Goal: Download file/media

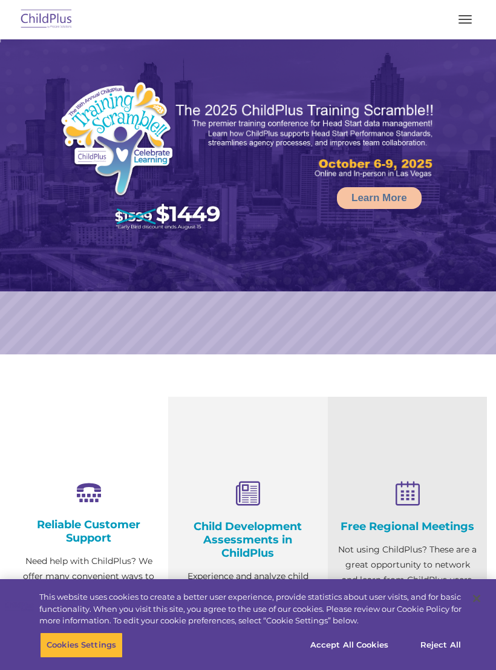
select select "MEDIUM"
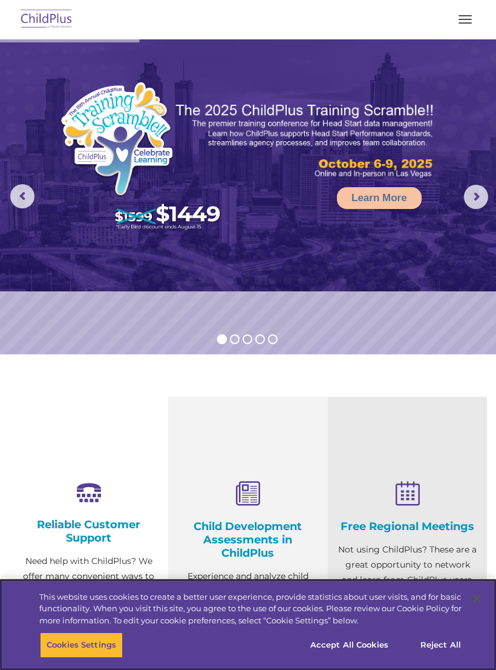
click at [358, 646] on button "Accept All Cookies" at bounding box center [349, 644] width 91 height 25
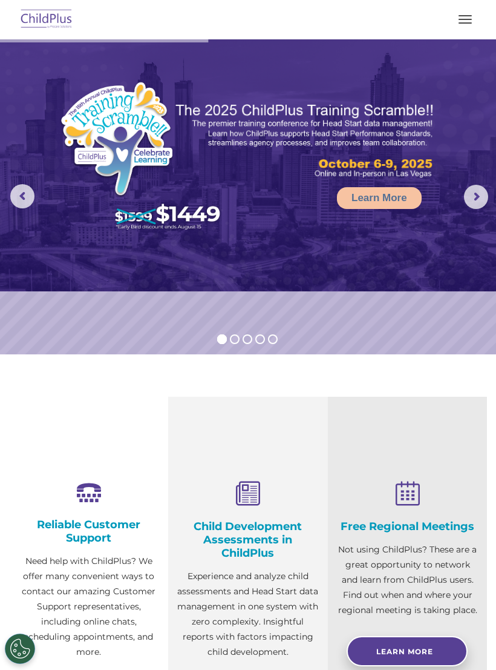
click at [467, 22] on span "button" at bounding box center [465, 22] width 13 height 1
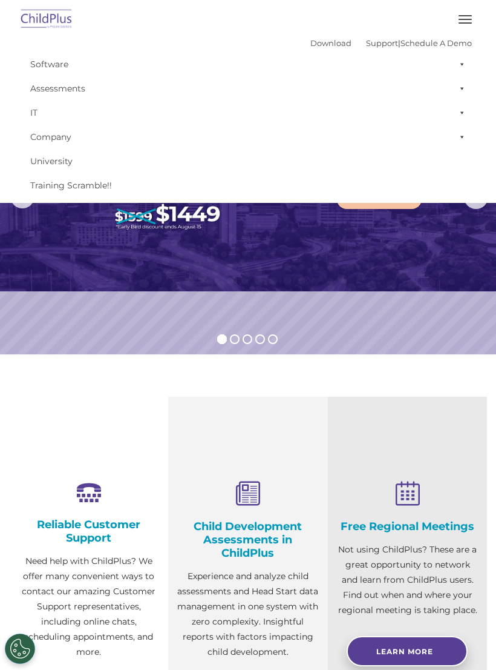
click at [421, 269] on img at bounding box center [248, 165] width 496 height 252
click at [460, 27] on button "button" at bounding box center [465, 19] width 25 height 19
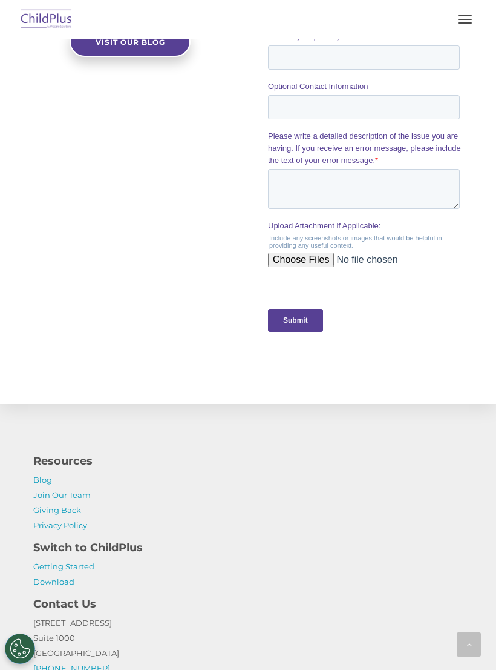
scroll to position [1299, 0]
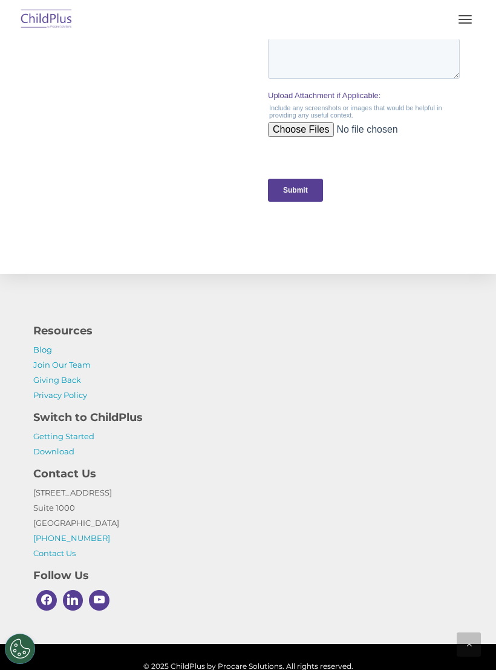
click at [51, 448] on link "Download" at bounding box center [53, 451] width 41 height 10
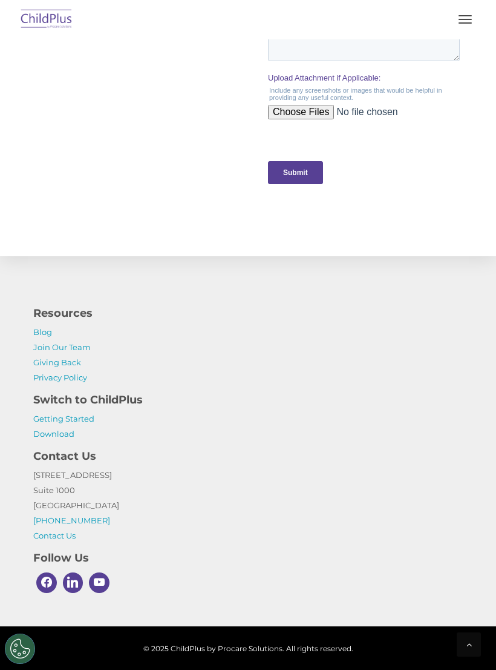
scroll to position [1318, 0]
